Goal: Transaction & Acquisition: Purchase product/service

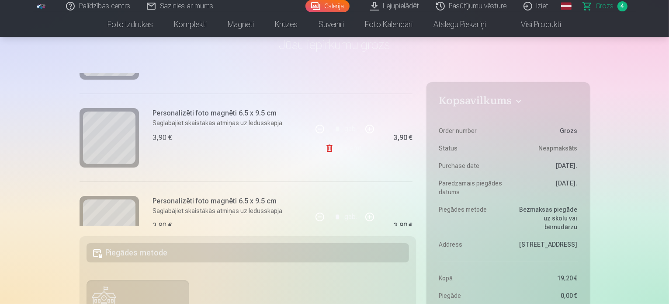
scroll to position [306, 0]
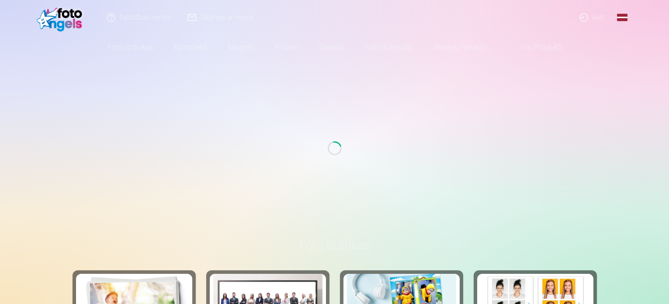
scroll to position [87, 0]
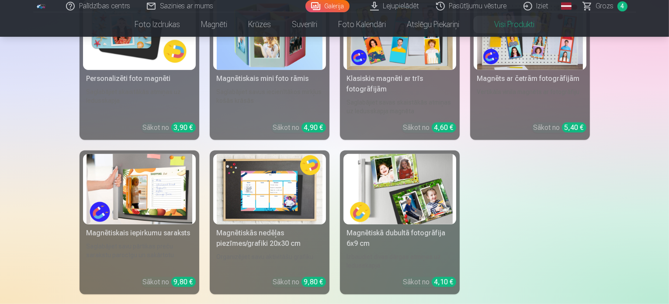
scroll to position [481, 0]
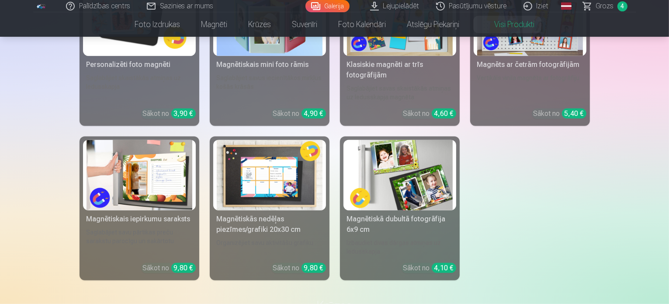
click at [418, 201] on img at bounding box center [400, 175] width 106 height 70
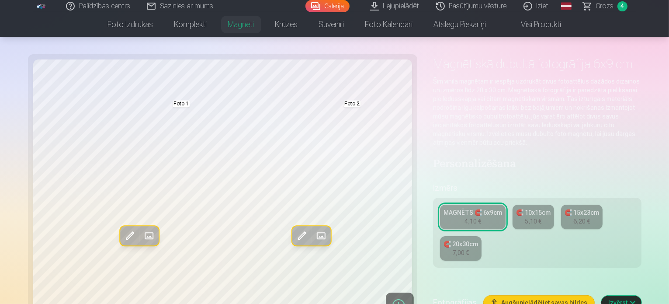
scroll to position [131, 0]
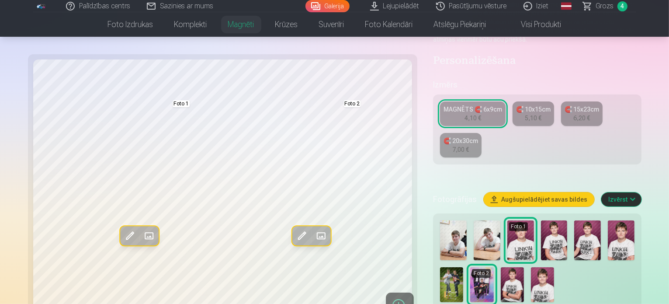
click at [463, 267] on img at bounding box center [451, 284] width 23 height 35
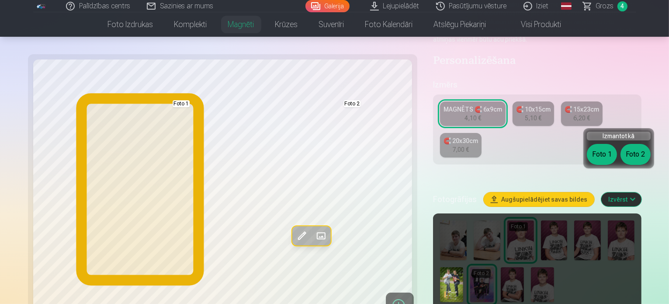
click at [599, 153] on button "Foto 1" at bounding box center [602, 154] width 30 height 21
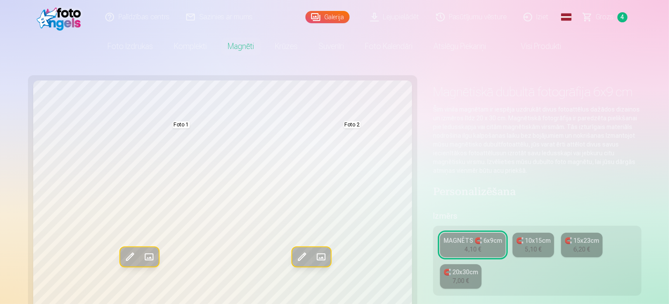
scroll to position [44, 0]
